Goal: Information Seeking & Learning: Find specific fact

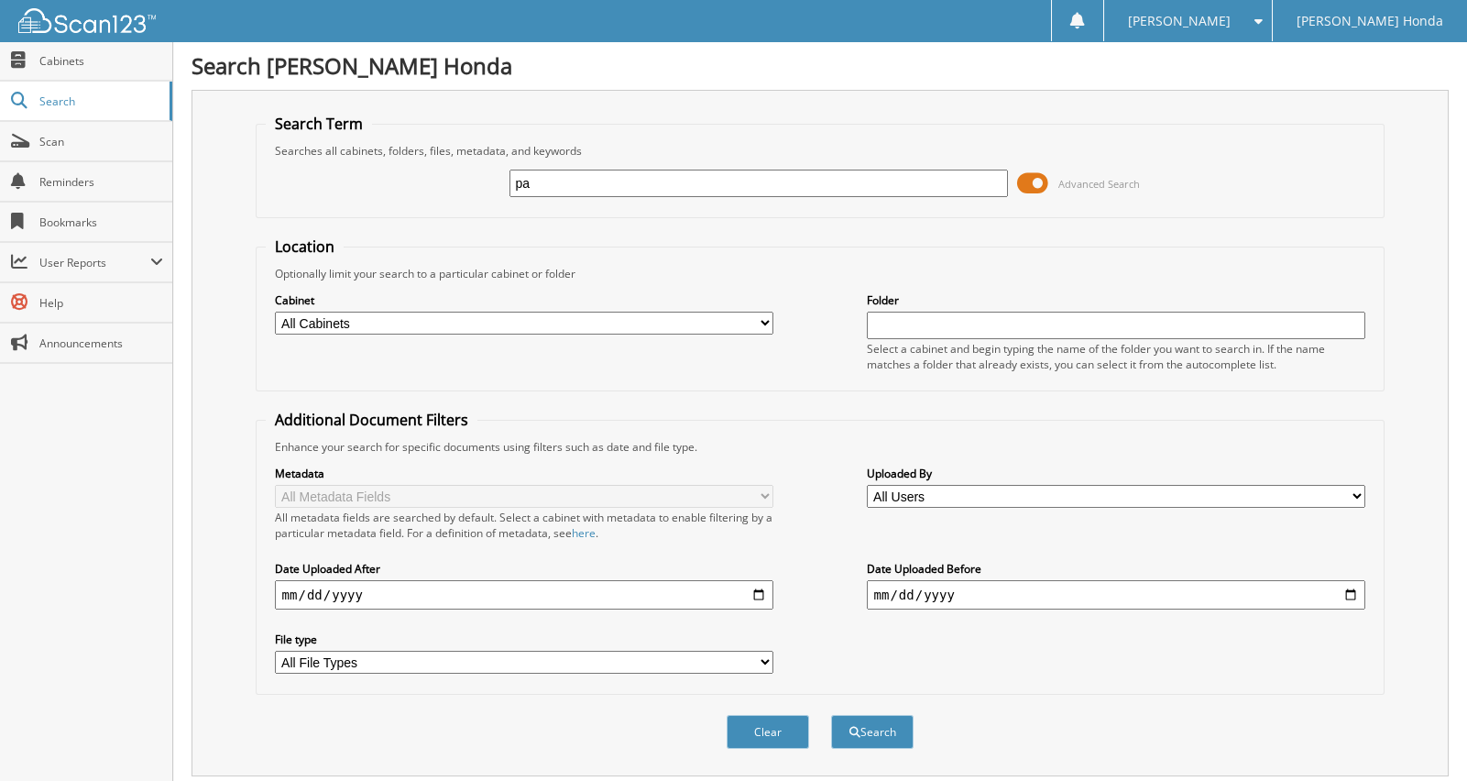
type input "p"
type input "WEEKLY PAYROLL"
click at [831, 715] on button "Search" at bounding box center [872, 732] width 82 height 34
drag, startPoint x: 652, startPoint y: 182, endPoint x: 370, endPoint y: 178, distance: 282.3
click at [389, 187] on div "WEEKLY PAYROLL Advanced Search" at bounding box center [821, 183] width 1110 height 49
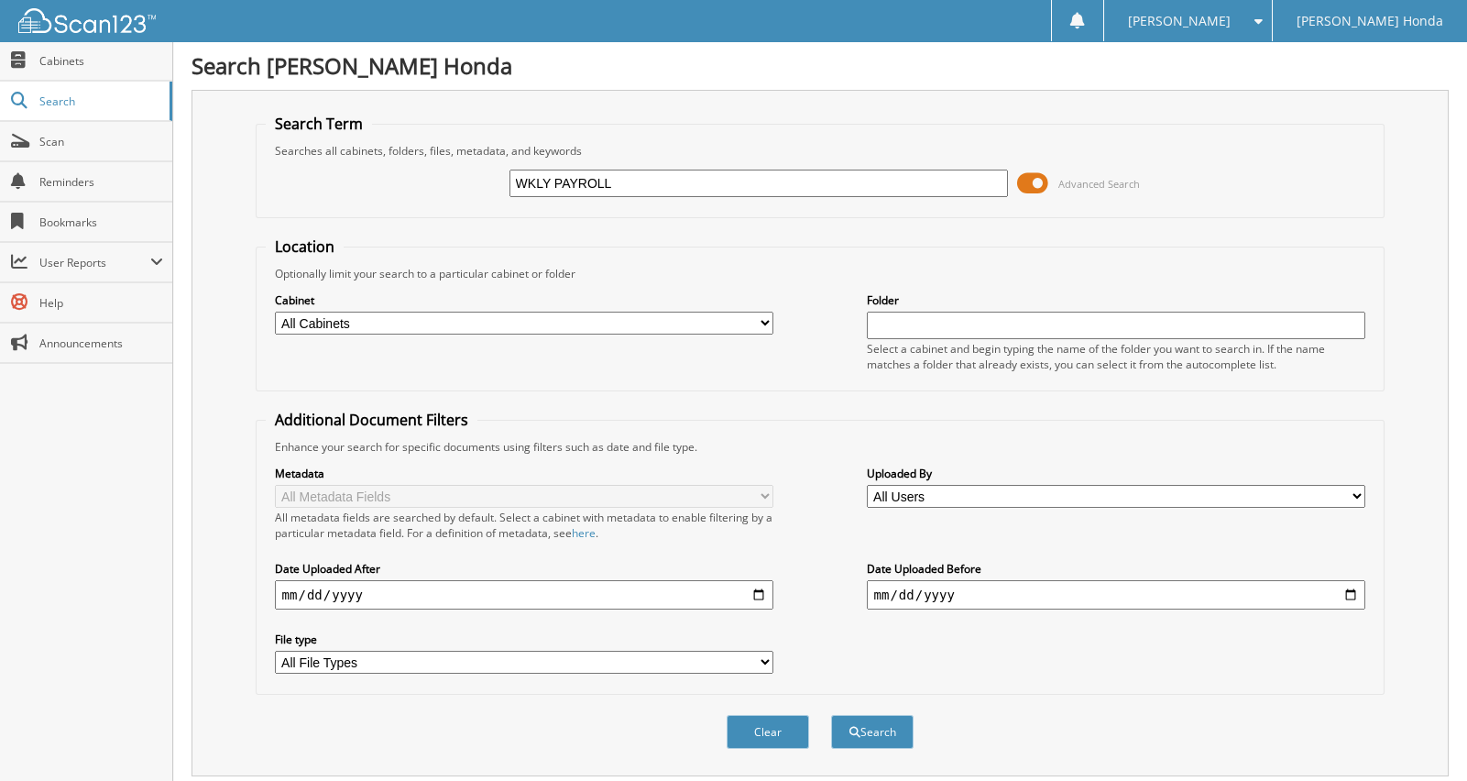
type input "WKLY PAYROLL"
click at [831, 715] on button "Search" at bounding box center [872, 732] width 82 height 34
drag, startPoint x: 618, startPoint y: 186, endPoint x: 474, endPoint y: 190, distance: 144.8
click at [474, 190] on div "WKLY PAYROLL Advanced Search" at bounding box center [821, 183] width 1110 height 49
type input "W"
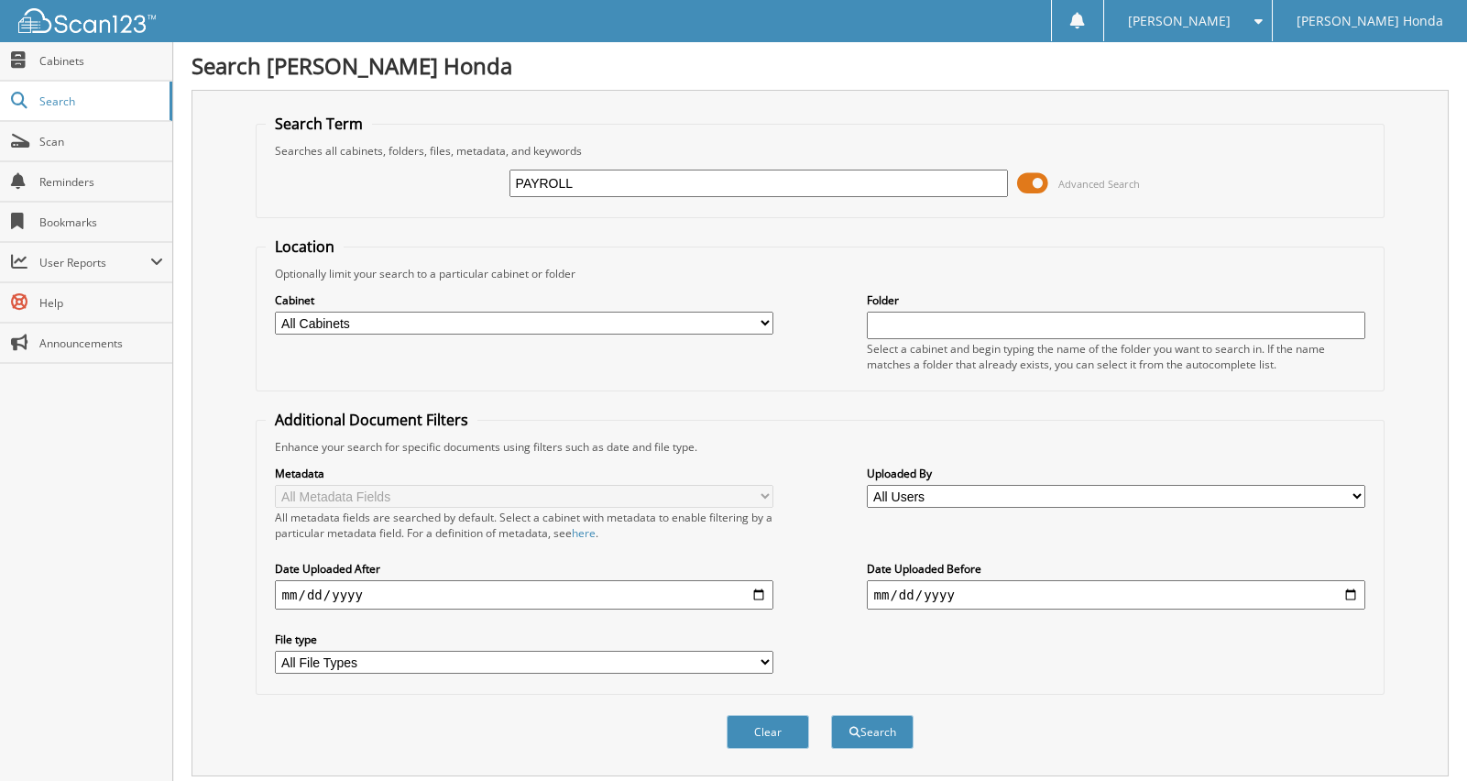
type input "PAYROLL"
click at [831, 715] on button "Search" at bounding box center [872, 732] width 82 height 34
drag, startPoint x: 615, startPoint y: 186, endPoint x: 255, endPoint y: 167, distance: 360.6
click at [256, 167] on fieldset "Search Term Searches all cabinets, folders, files, metadata, and keywords PAYRO…" at bounding box center [821, 166] width 1130 height 104
click at [320, 315] on select "All Cabinets 2010 SOLD VEHICLES 2011 SOLD VEHICLES 2012 SOLD VEHICLES 2013 SOLD…" at bounding box center [524, 323] width 499 height 23
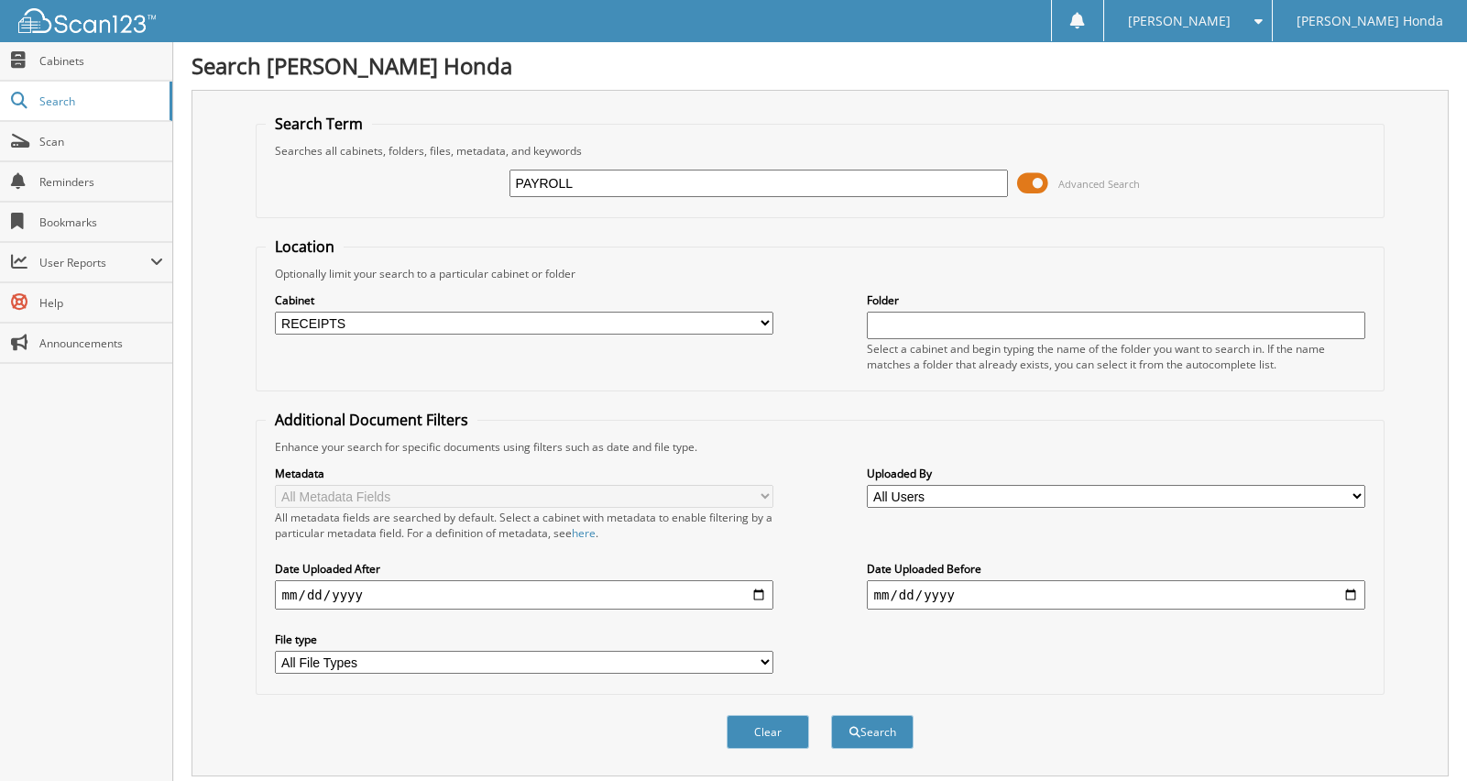
click at [275, 312] on select "All Cabinets 2010 SOLD VEHICLES 2011 SOLD VEHICLES 2012 SOLD VEHICLES 2013 SOLD…" at bounding box center [524, 323] width 499 height 23
click at [481, 317] on select "All Cabinets 2010 SOLD VEHICLES 2011 SOLD VEHICLES 2012 SOLD VEHICLES 2013 SOLD…" at bounding box center [524, 323] width 499 height 23
select select "10383"
click at [275, 312] on select "All Cabinets 2010 SOLD VEHICLES 2011 SOLD VEHICLES 2012 SOLD VEHICLES 2013 SOLD…" at bounding box center [524, 323] width 499 height 23
click at [858, 733] on button "Search" at bounding box center [872, 732] width 82 height 34
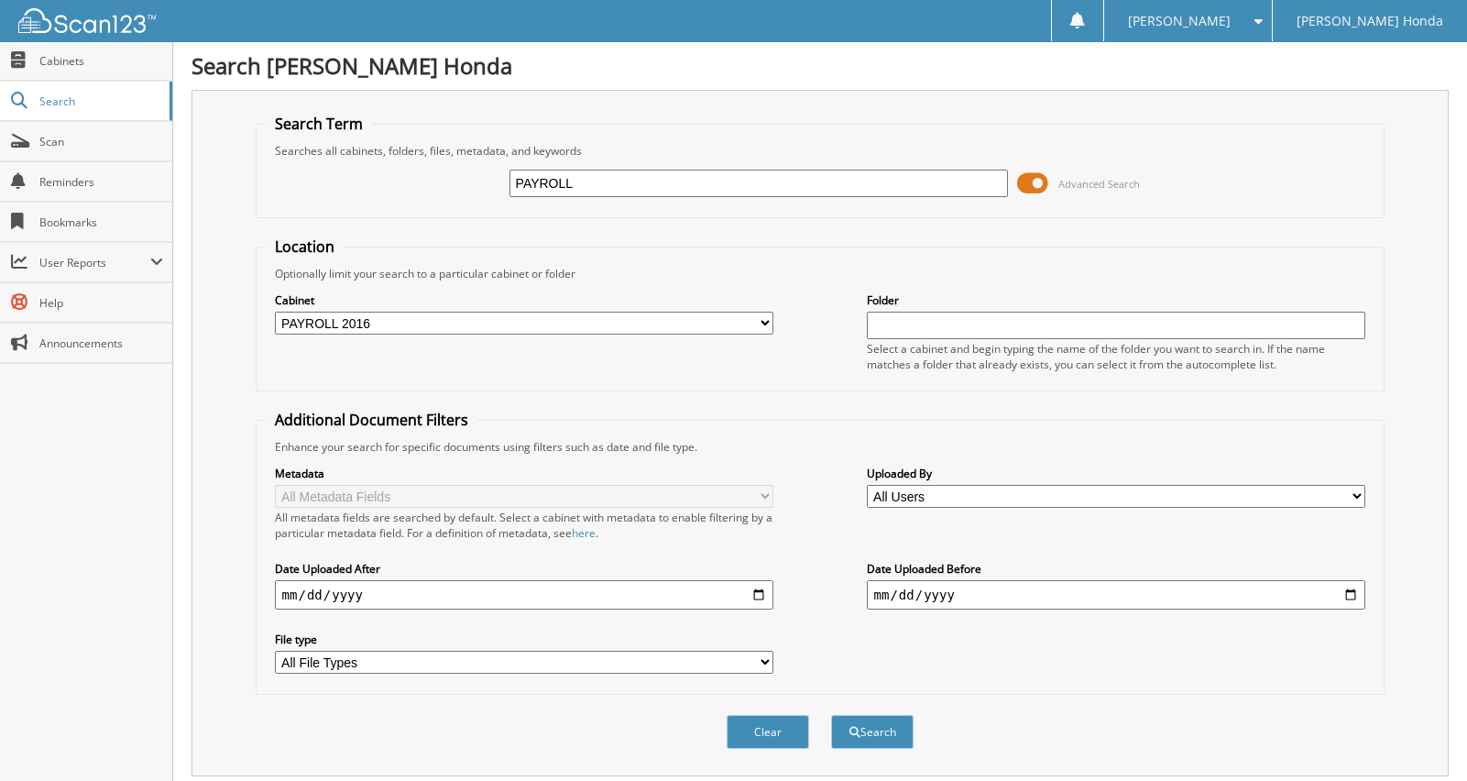
click at [597, 175] on input "PAYROLL" at bounding box center [758, 183] width 499 height 27
type input "PAYROLL 2025"
click at [831, 715] on button "Search" at bounding box center [872, 732] width 82 height 34
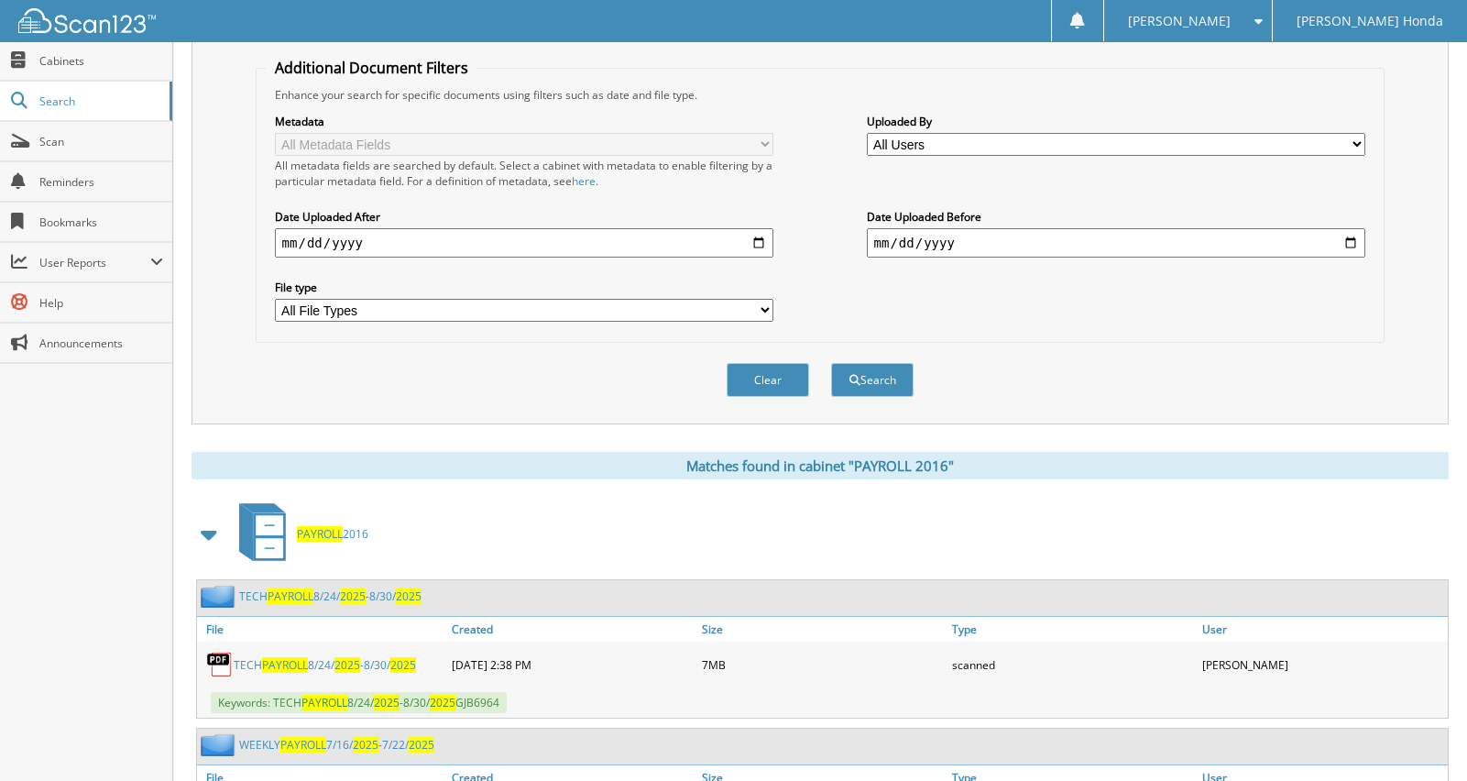
scroll to position [458, 0]
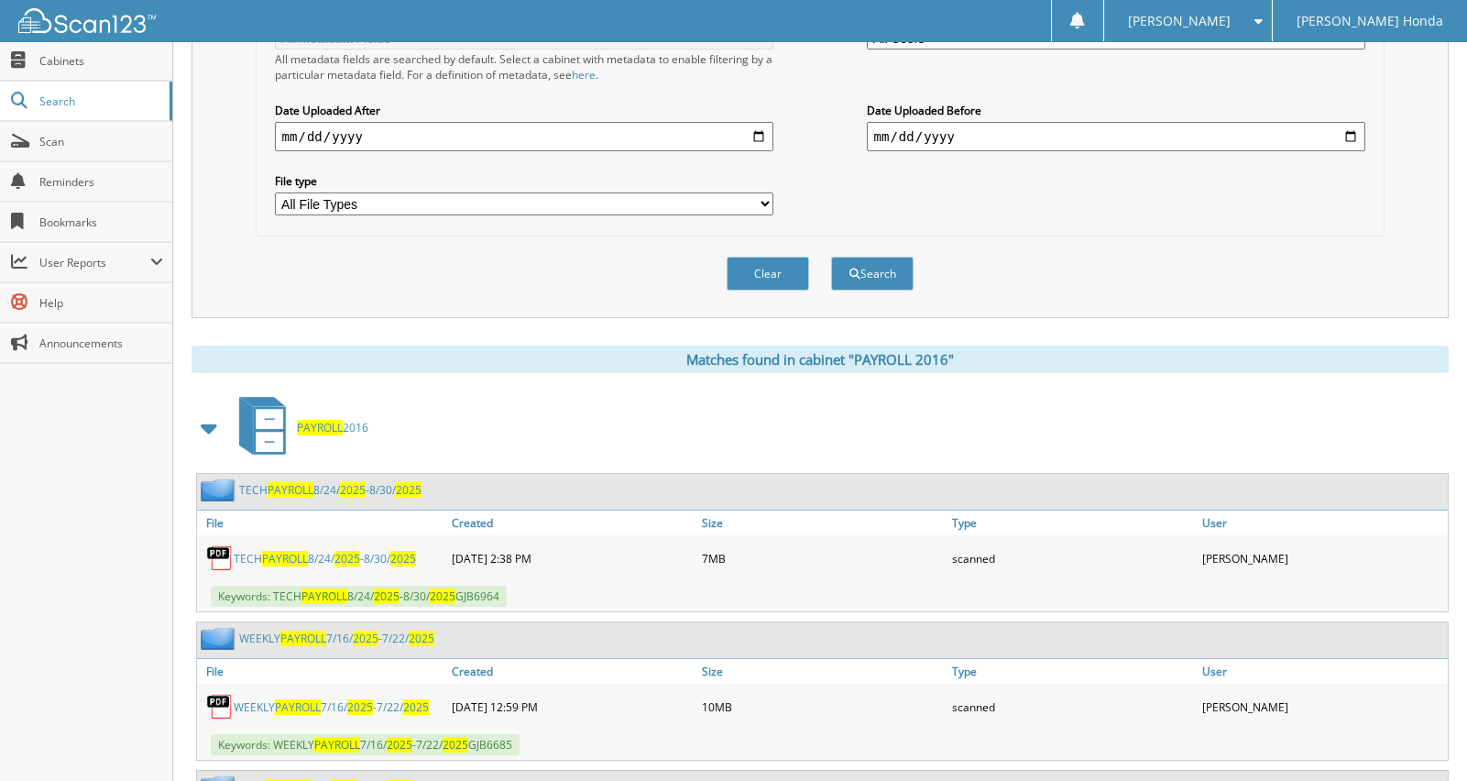
click at [393, 551] on link "TECH PAYROLL [DATE] -[DATE]" at bounding box center [325, 559] width 182 height 16
click at [85, 144] on span "Scan" at bounding box center [101, 142] width 124 height 16
